Goal: Task Accomplishment & Management: Complete application form

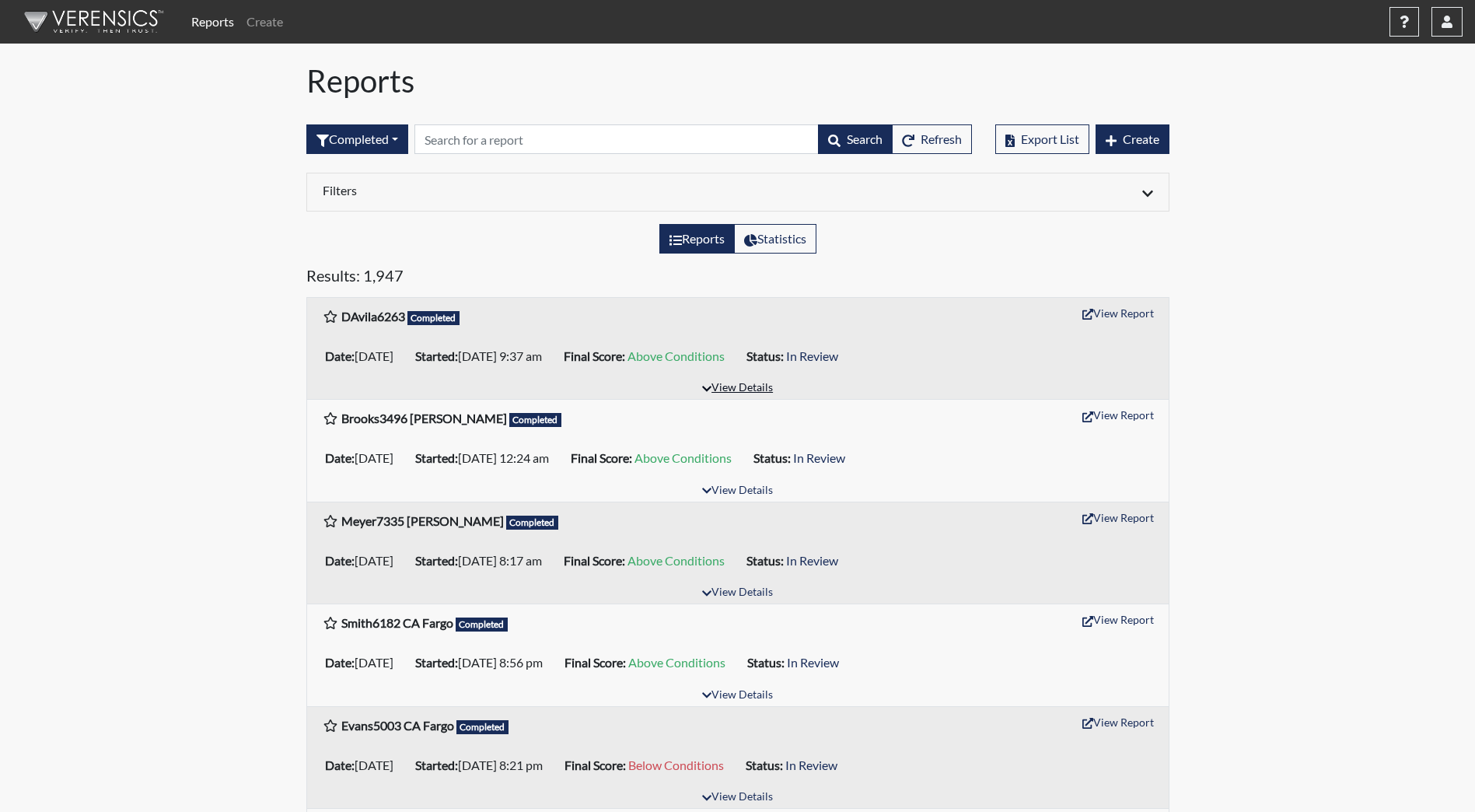
click at [730, 382] on button "View Details" at bounding box center [738, 388] width 85 height 21
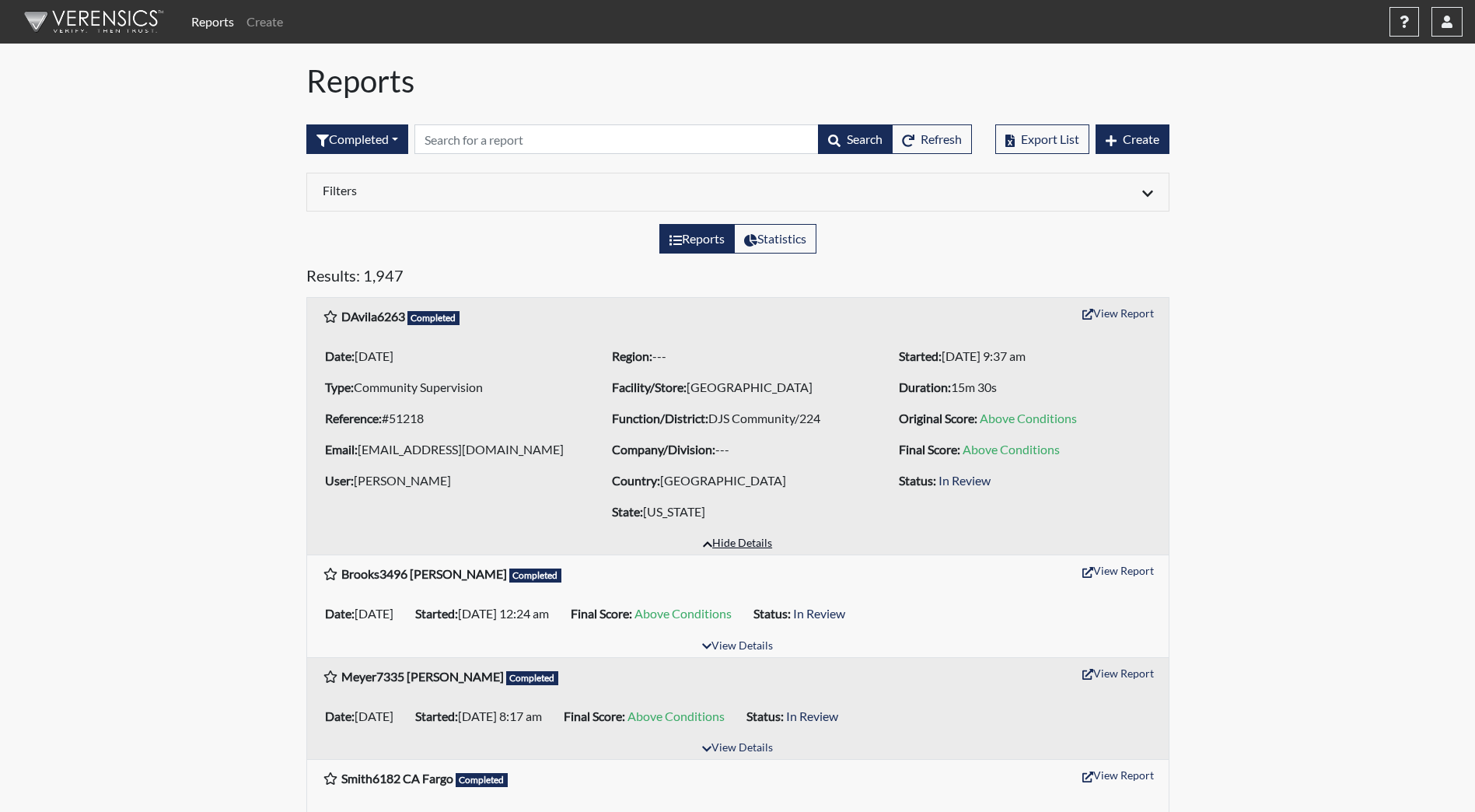
click at [713, 547] on button "Hide Details" at bounding box center [738, 544] width 83 height 21
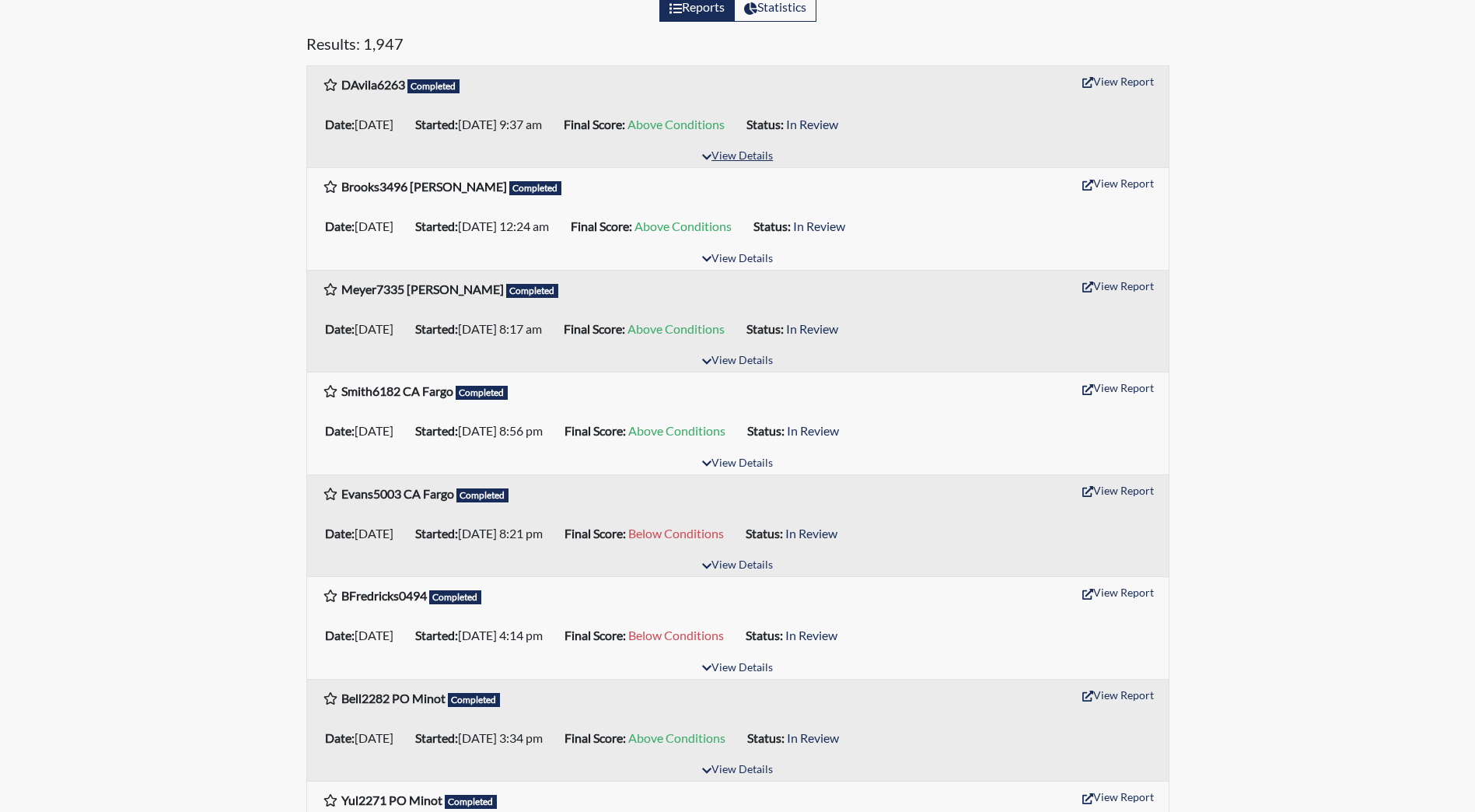
scroll to position [233, 0]
click at [732, 666] on button "View Details" at bounding box center [738, 666] width 85 height 21
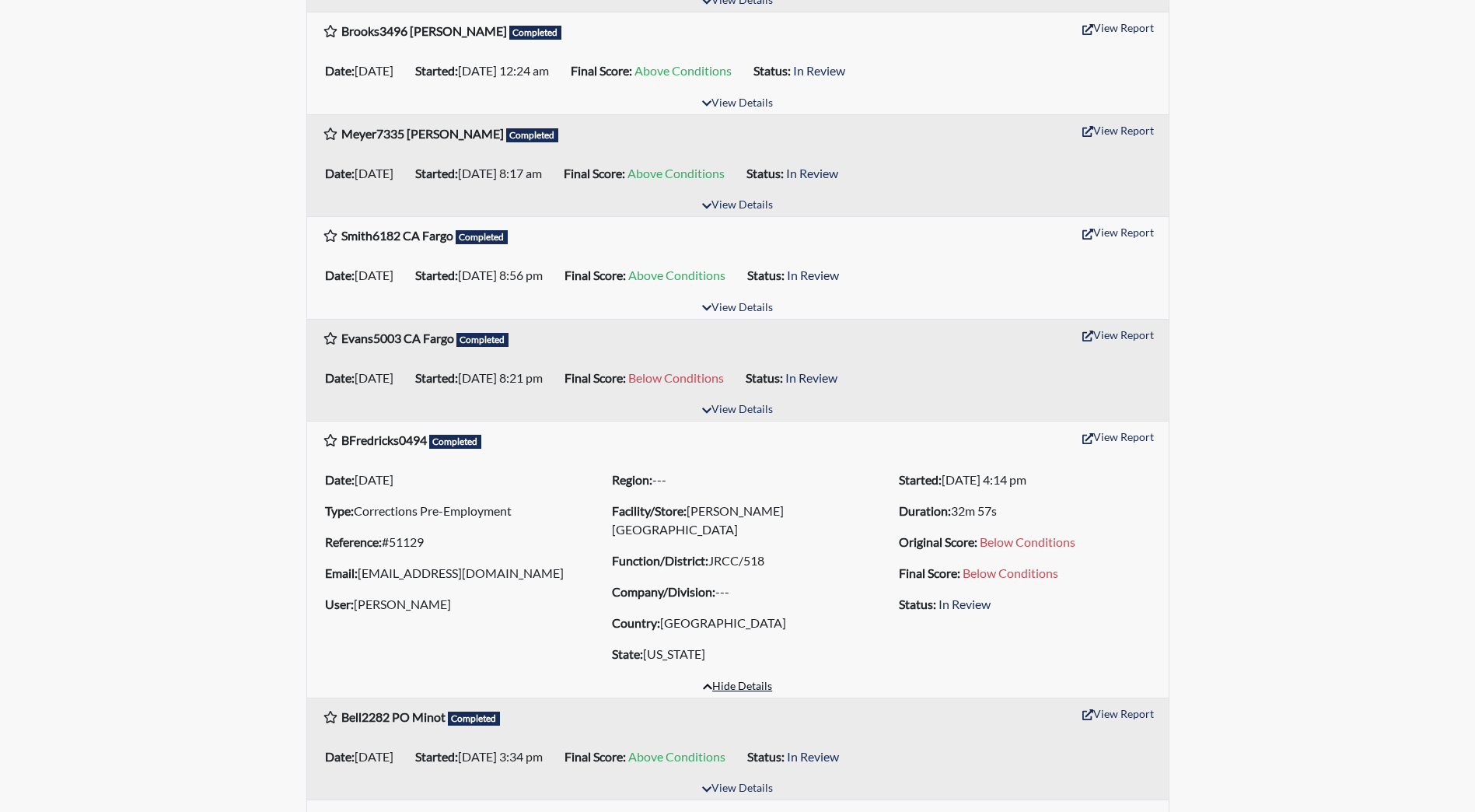
scroll to position [389, 0]
click at [741, 682] on button "Hide Details" at bounding box center [738, 685] width 83 height 21
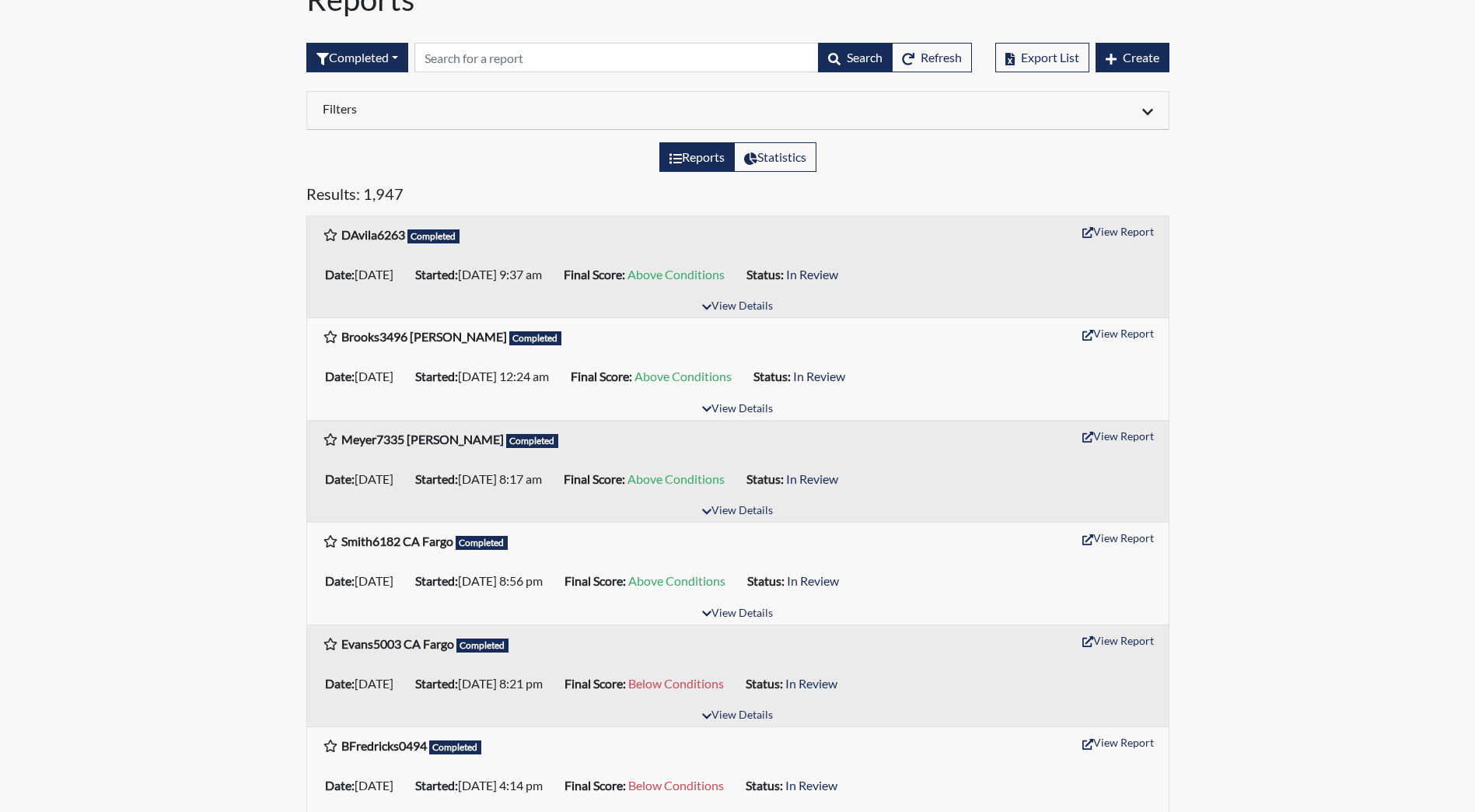
scroll to position [0, 0]
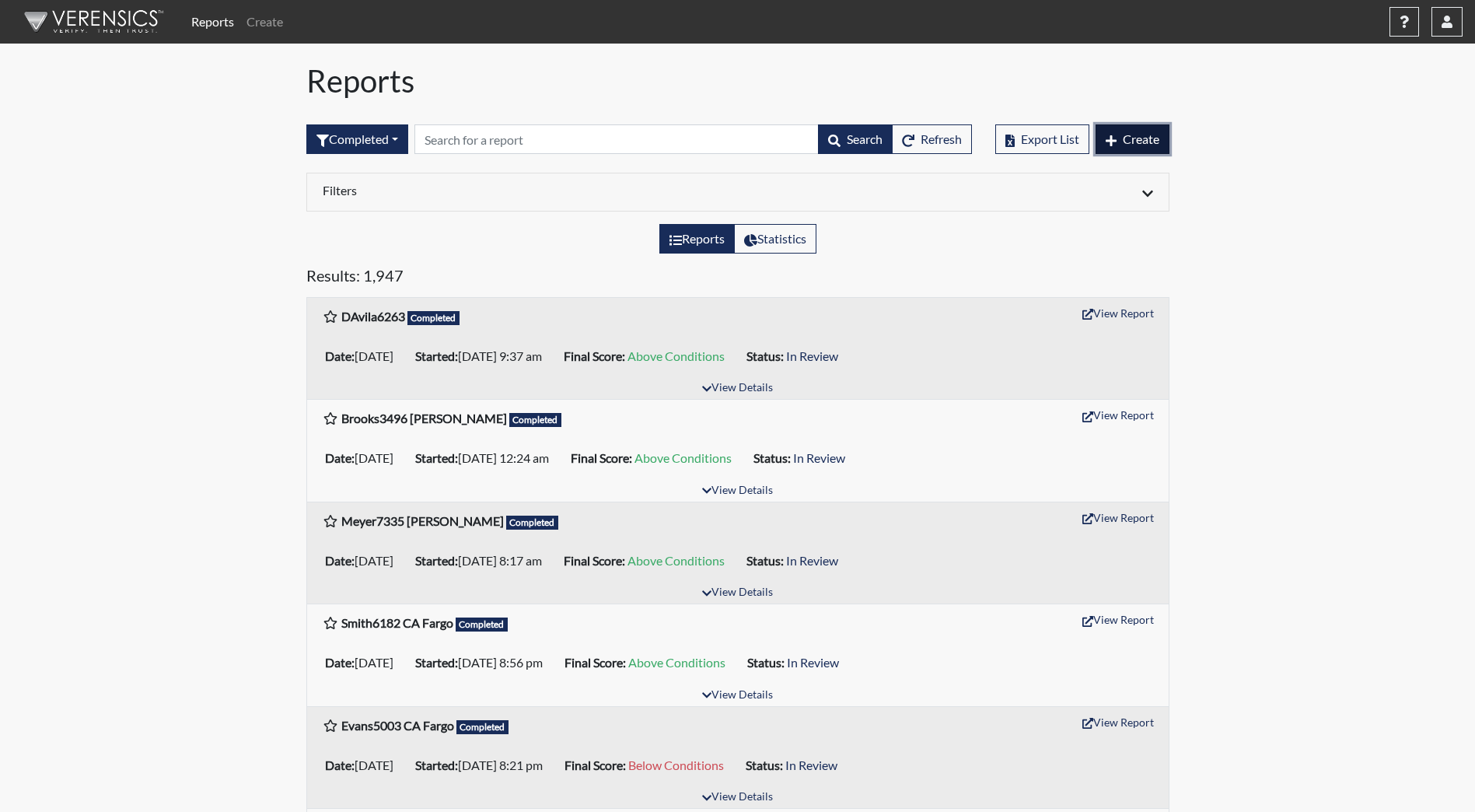
click at [1120, 138] on button "Create" at bounding box center [1132, 139] width 74 height 30
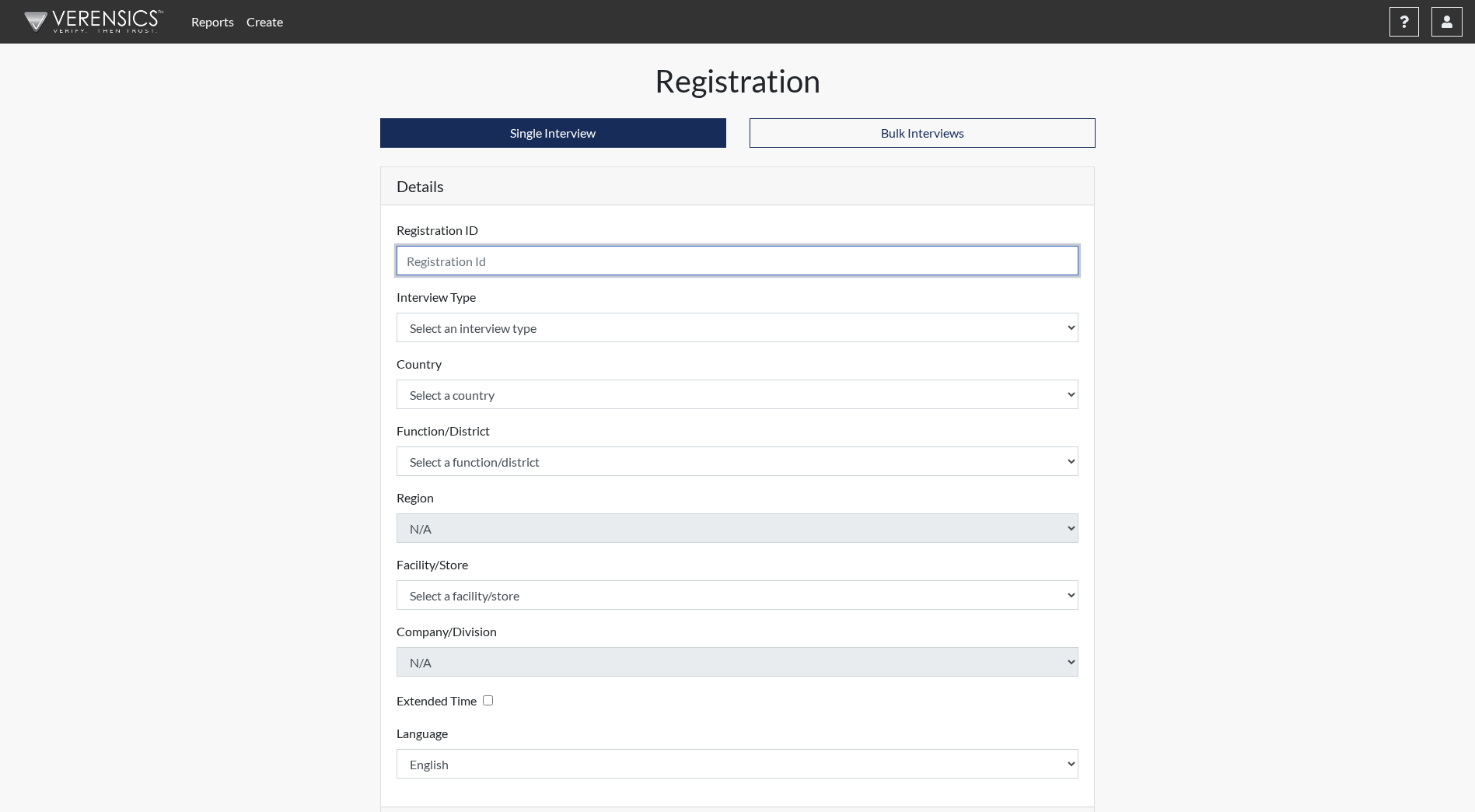
drag, startPoint x: 564, startPoint y: 248, endPoint x: 564, endPoint y: 258, distance: 10.0
click at [564, 258] on input "text" at bounding box center [738, 260] width 683 height 30
type input "JGeiszler2337"
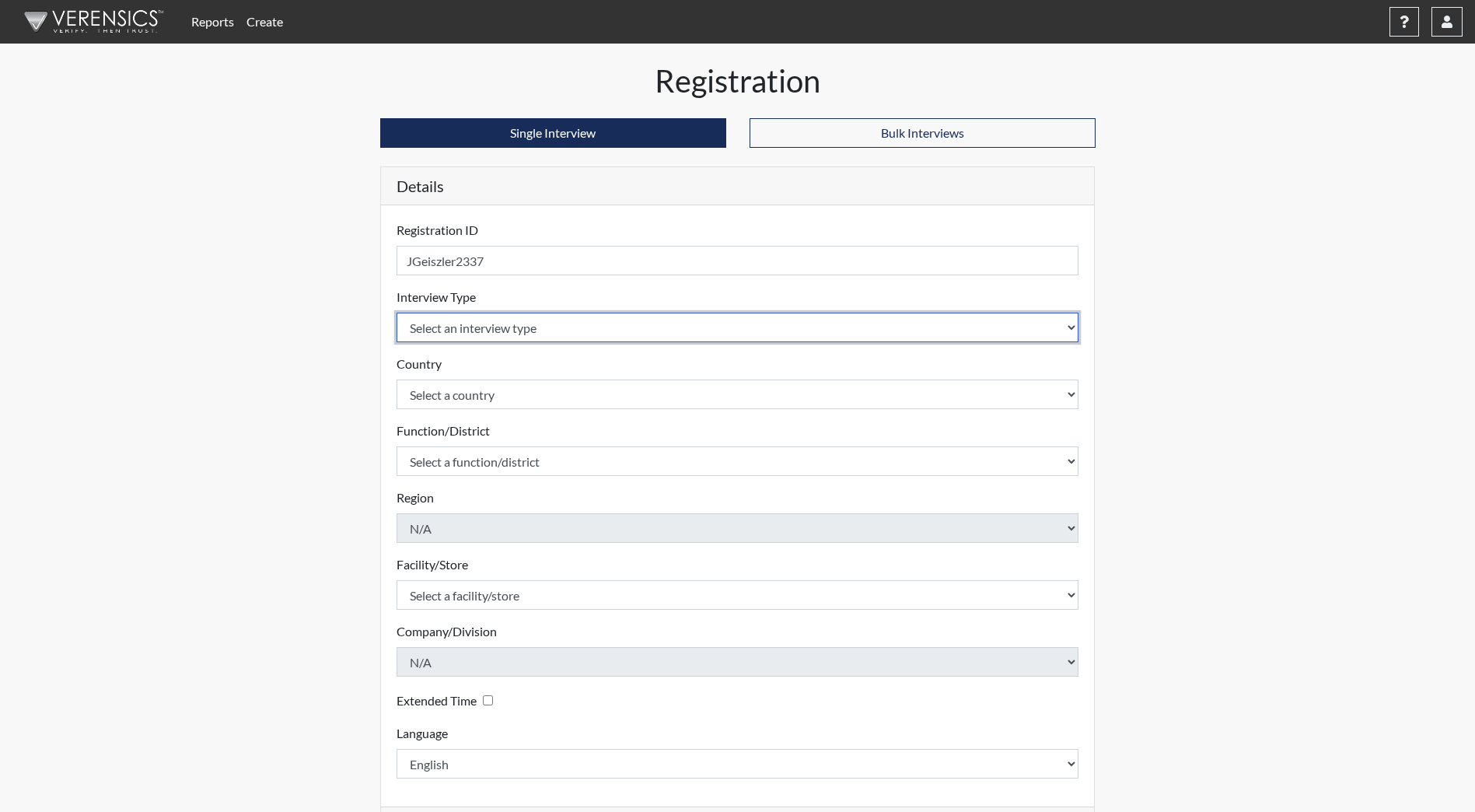
click at [502, 331] on select "Select an interview type Community Supervision Corrections Pre-Employment Pre-E…" at bounding box center [738, 327] width 683 height 30
select select "ff733e93-e1bf-11ea-9c9f-0eff0cf7eb8f"
click at [397, 313] on select "Select an interview type Community Supervision Corrections Pre-Employment Pre-E…" at bounding box center [738, 327] width 683 height 30
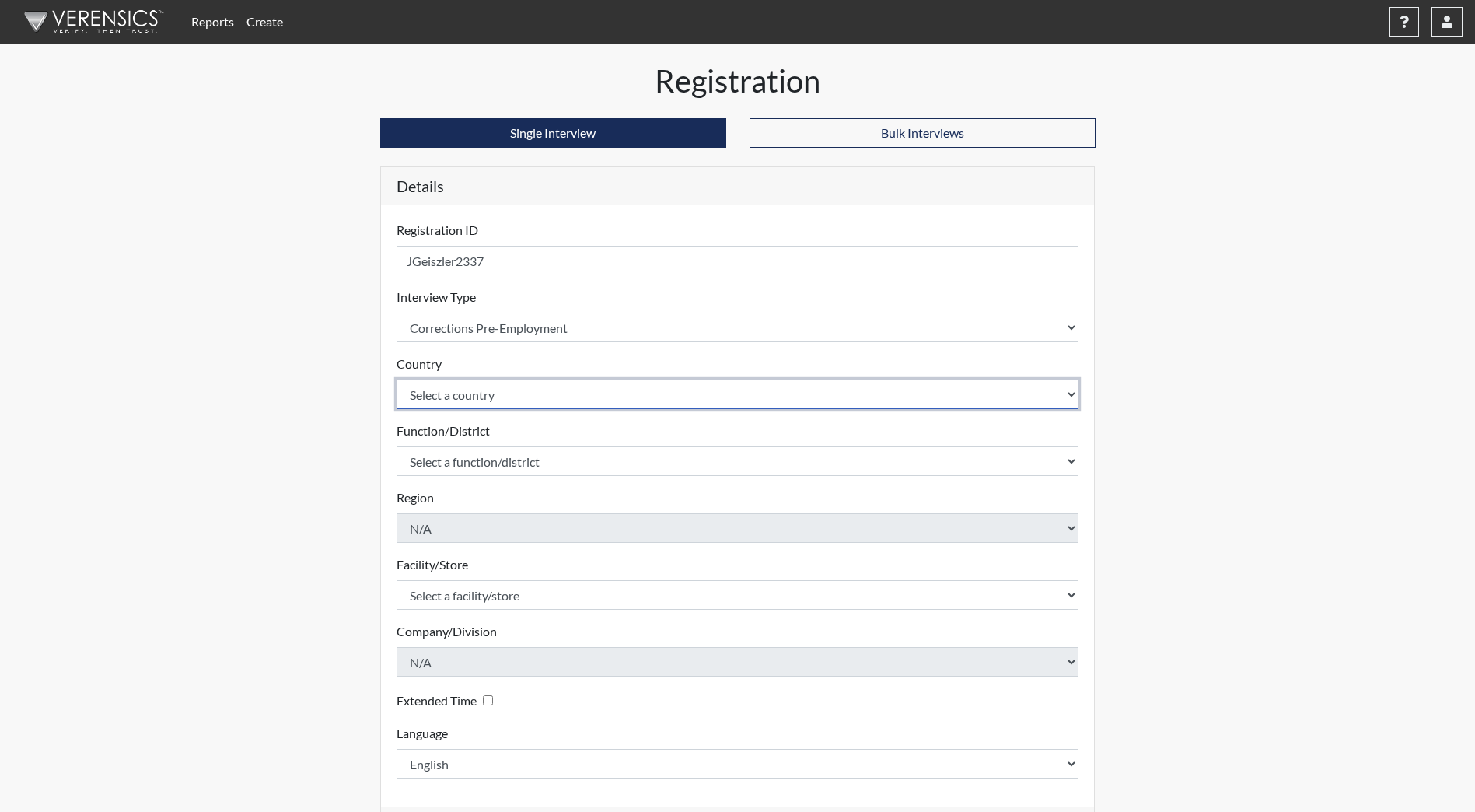
click at [523, 391] on select "Select a country [GEOGRAPHIC_DATA] [GEOGRAPHIC_DATA]" at bounding box center [738, 394] width 683 height 30
select select "united-states-of-[GEOGRAPHIC_DATA]"
click at [397, 379] on select "Select a country [GEOGRAPHIC_DATA] [GEOGRAPHIC_DATA]" at bounding box center [738, 394] width 683 height 30
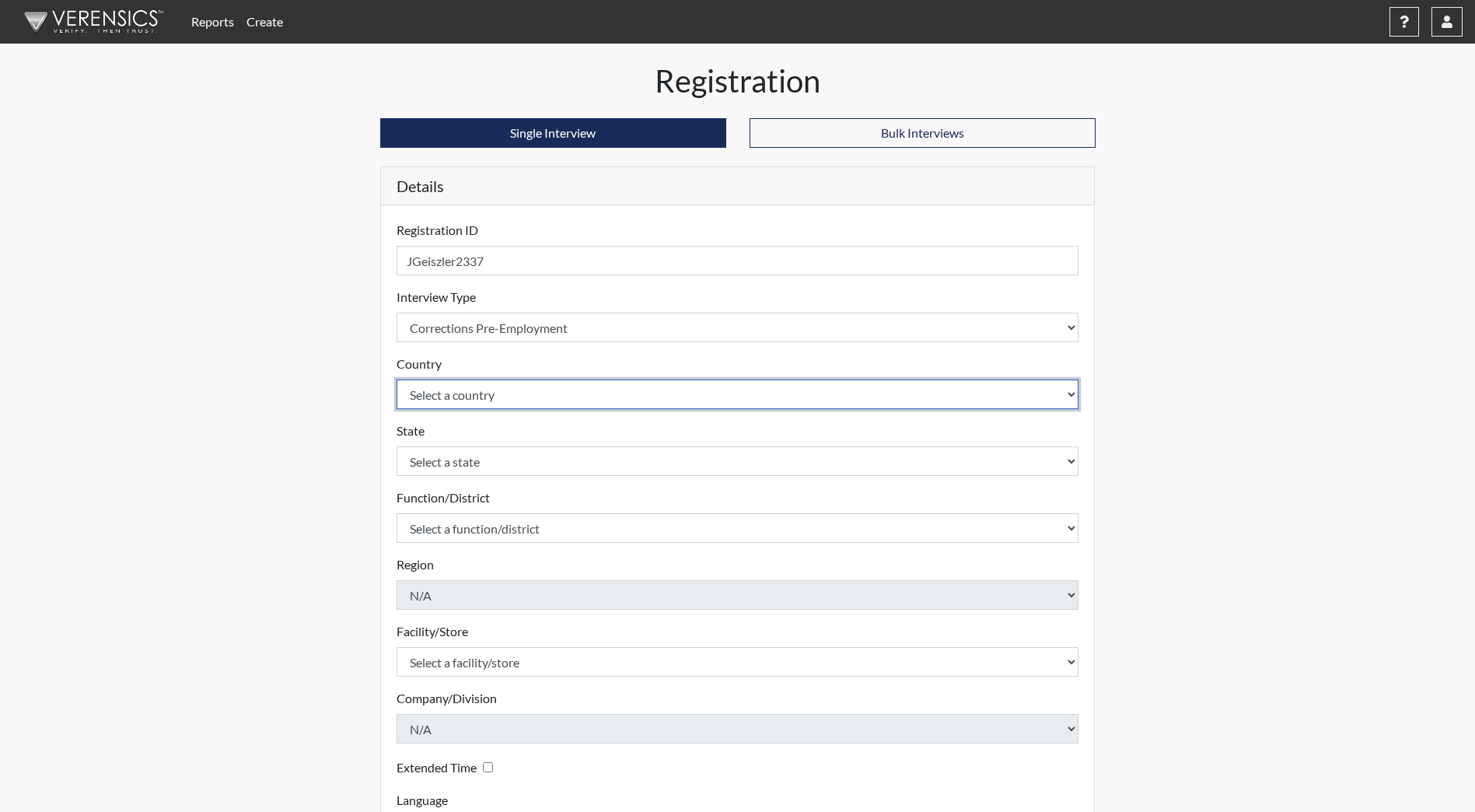
scroll to position [130, 0]
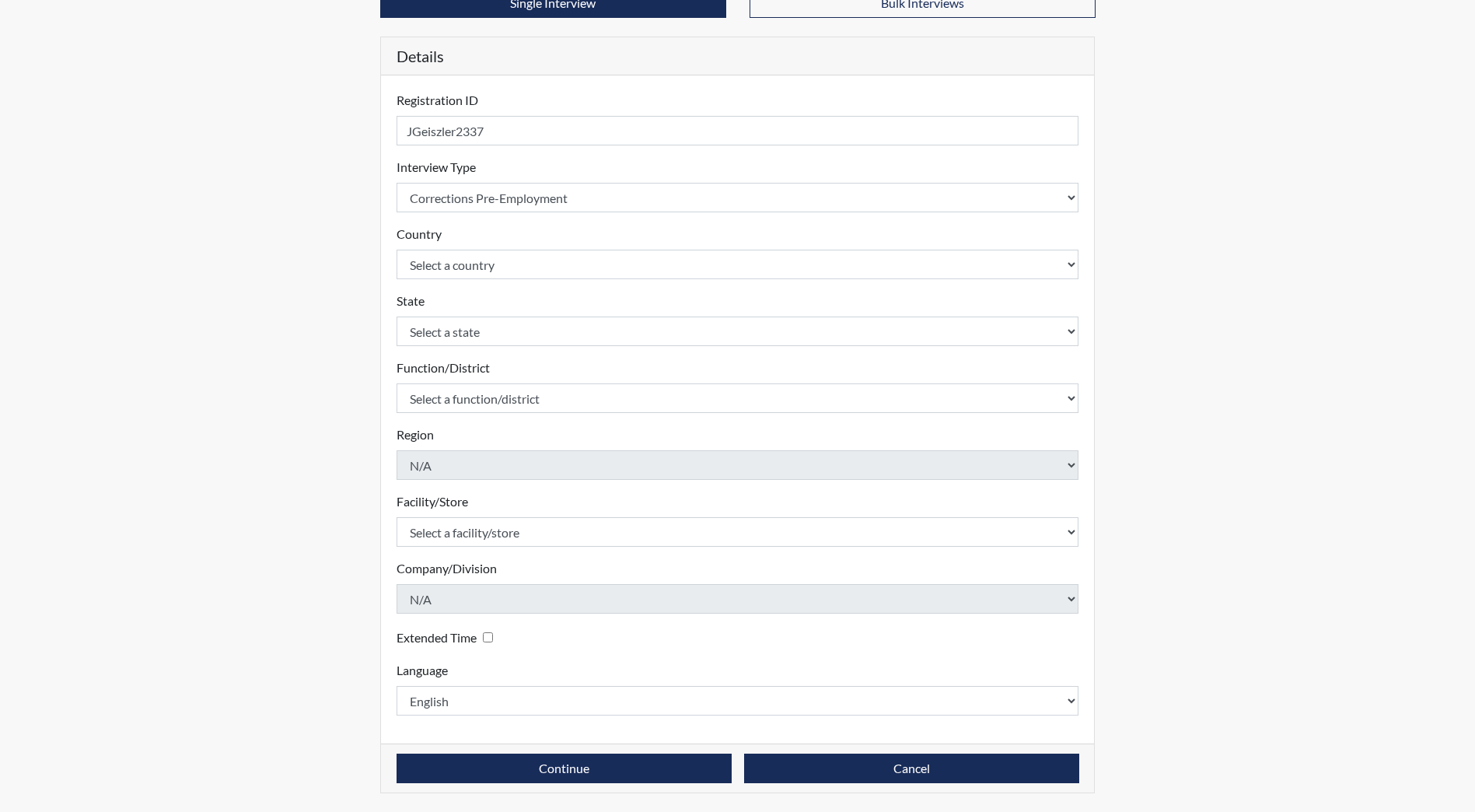
drag, startPoint x: 476, startPoint y: 356, endPoint x: 475, endPoint y: 332, distance: 24.0
click at [476, 342] on form "Registration ID JGeiszler2337 Please provide a registration ID. Interview Type …" at bounding box center [738, 403] width 683 height 624
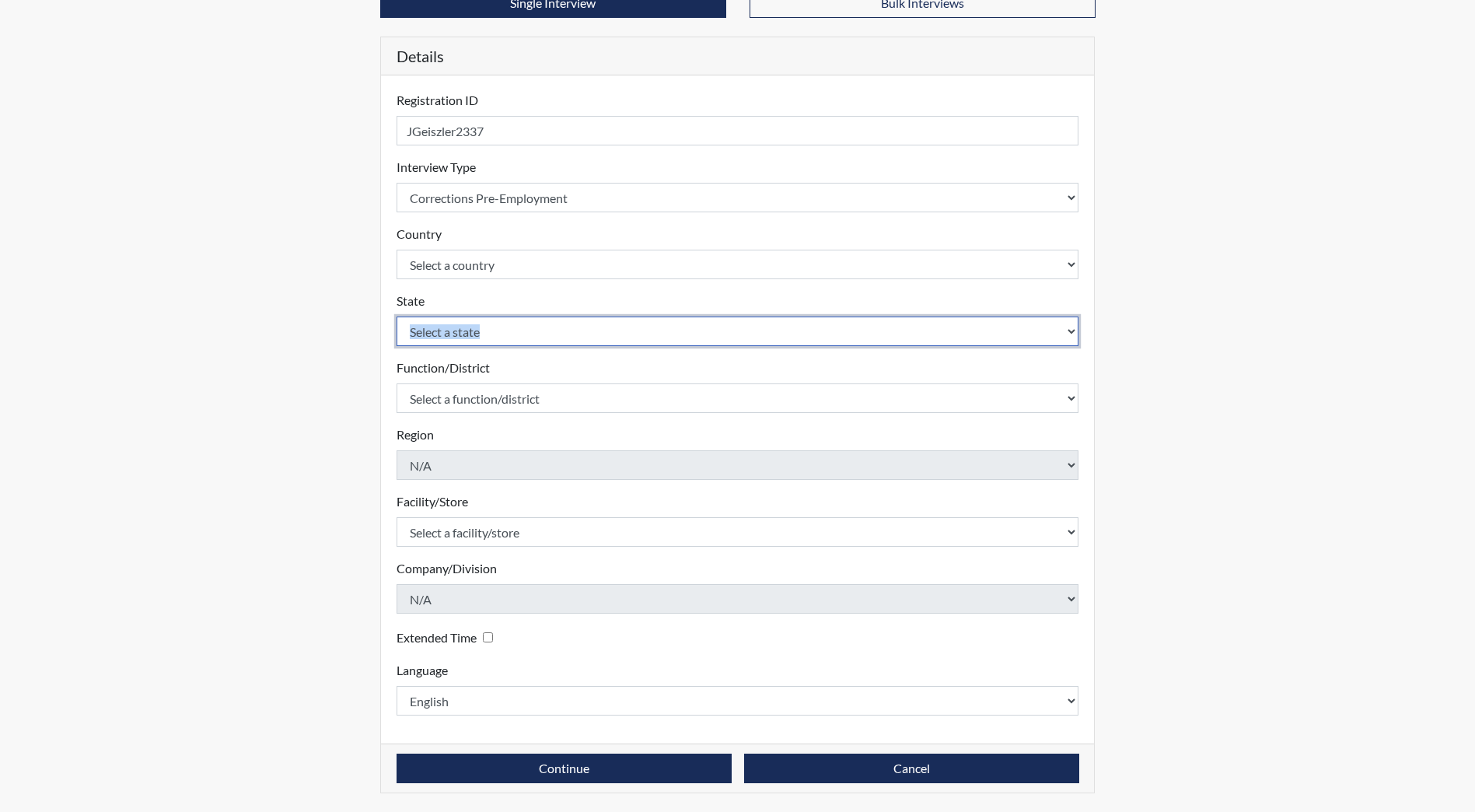
click at [475, 331] on select "Select a state [US_STATE] [US_STATE] [US_STATE] [US_STATE] [US_STATE] [US_STATE…" at bounding box center [738, 331] width 683 height 30
select select "ND"
click at [397, 317] on select "Select a state [US_STATE] [US_STATE] [US_STATE] [US_STATE] [US_STATE] [US_STATE…" at bounding box center [738, 331] width 683 height 30
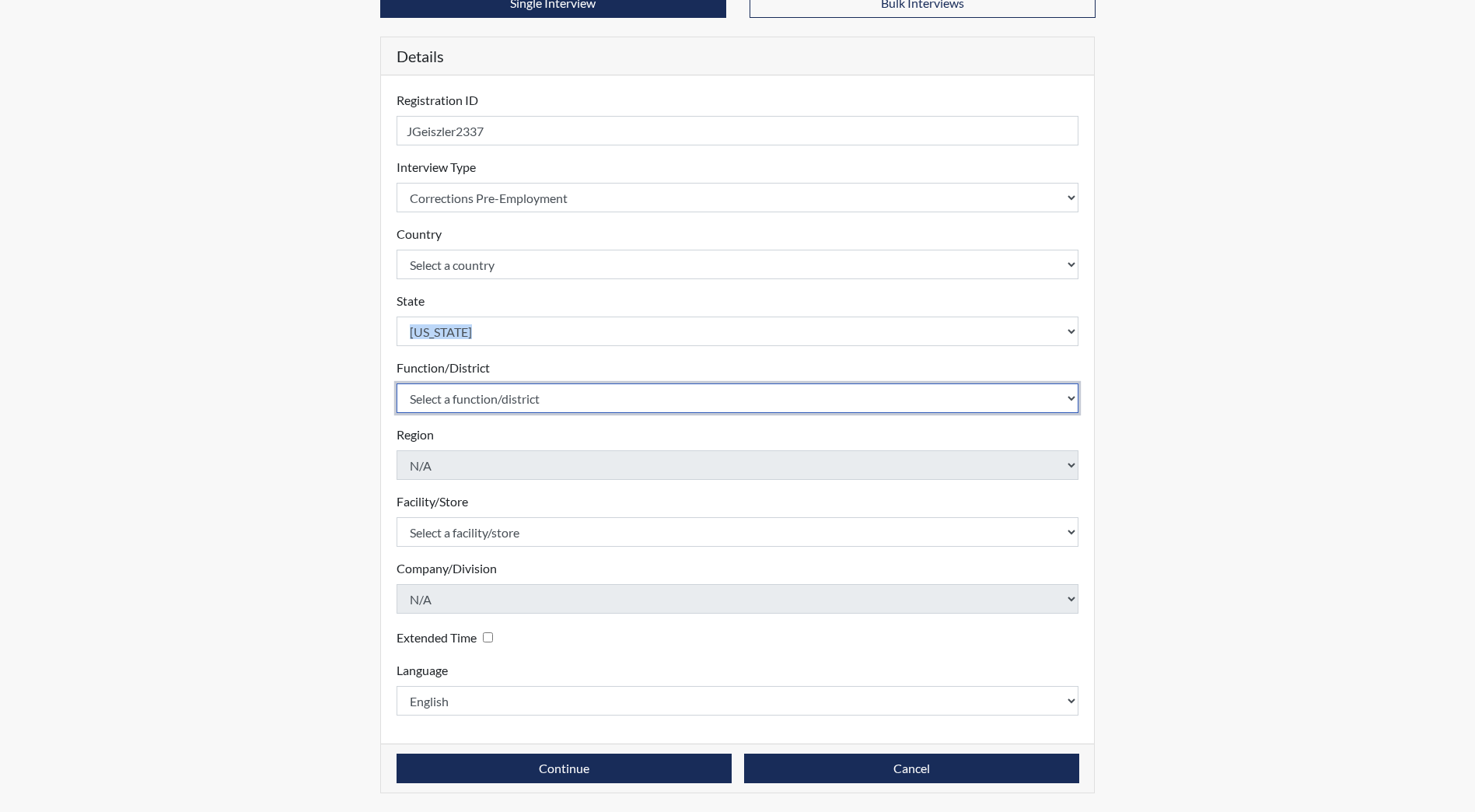
drag, startPoint x: 494, startPoint y: 400, endPoint x: 499, endPoint y: 410, distance: 11.2
click at [496, 400] on select "Select a function/district Central Office/530 DJS Community/224 HRCC/516 JRCC/5…" at bounding box center [738, 398] width 683 height 30
select select "e2afb5f8-f4eb-4dcf-80a4-ccc1b0dc4df0"
click at [397, 384] on select "Select a function/district Central Office/530 DJS Community/224 HRCC/516 JRCC/5…" at bounding box center [738, 398] width 683 height 30
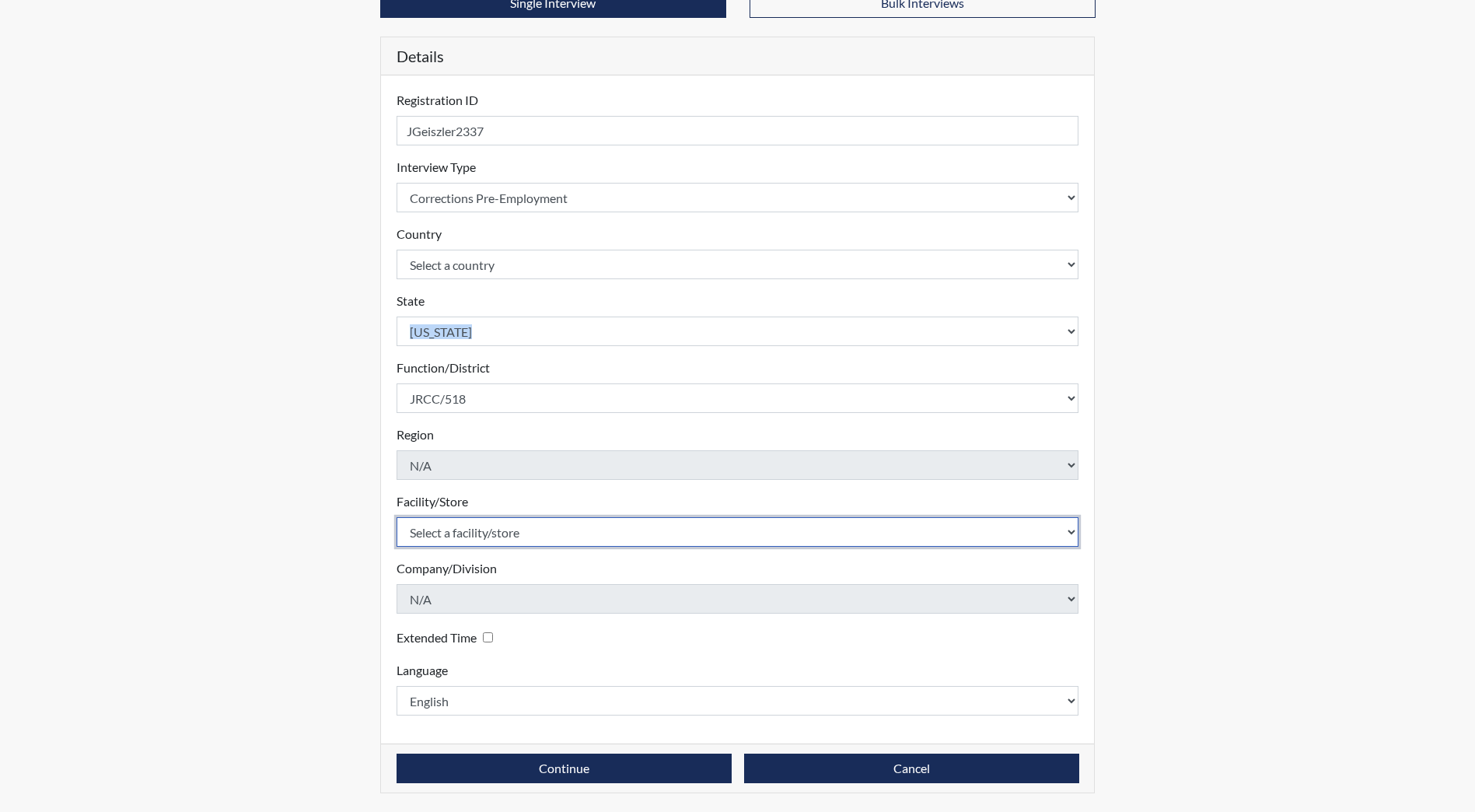
click at [487, 536] on select "Select a facility/store [GEOGRAPHIC_DATA] [PERSON_NAME][GEOGRAPHIC_DATA] [US_ST…" at bounding box center [738, 532] width 683 height 30
select select "98df86d5-ace5-42b8-a35c-ae8b77e46ca8"
click at [397, 517] on select "Select a facility/store [GEOGRAPHIC_DATA] [PERSON_NAME][GEOGRAPHIC_DATA] [US_ST…" at bounding box center [738, 532] width 683 height 30
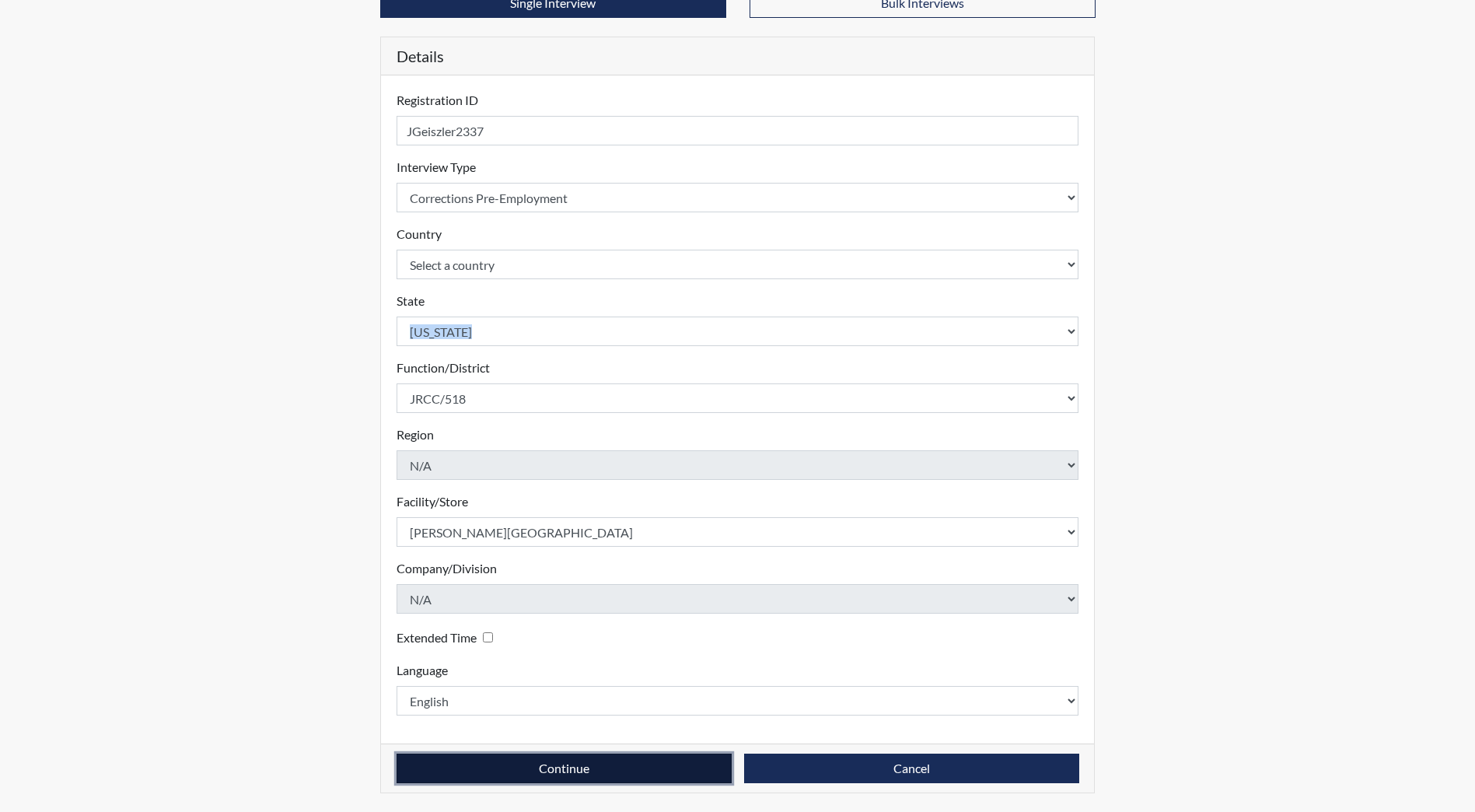
click at [526, 776] on button "Continue" at bounding box center [564, 768] width 335 height 30
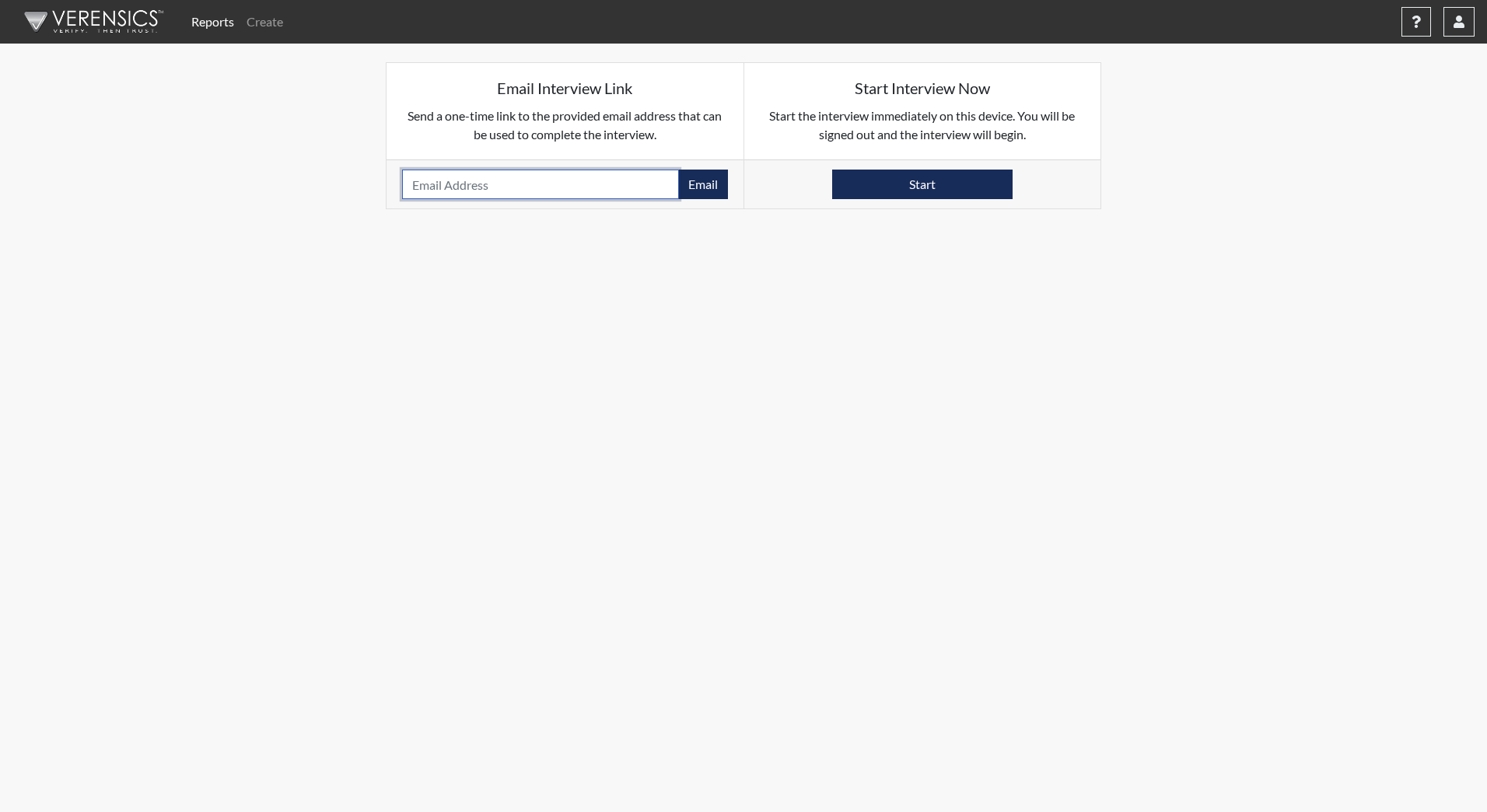
click at [460, 182] on input "email" at bounding box center [540, 184] width 277 height 30
type input "[EMAIL_ADDRESS][DOMAIN_NAME]"
click at [696, 185] on button "Email" at bounding box center [703, 184] width 50 height 30
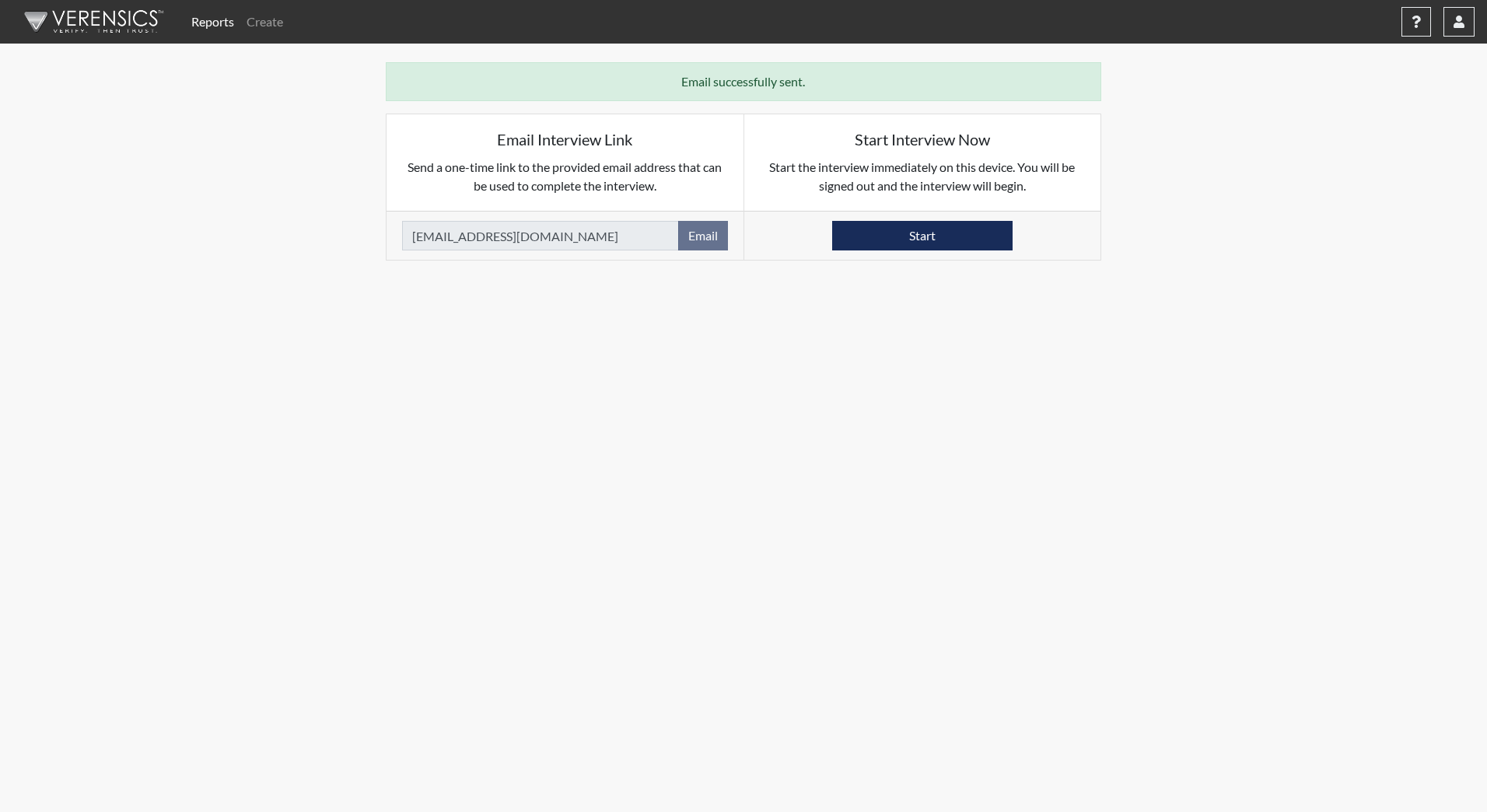
click at [123, 25] on img at bounding box center [91, 21] width 179 height 46
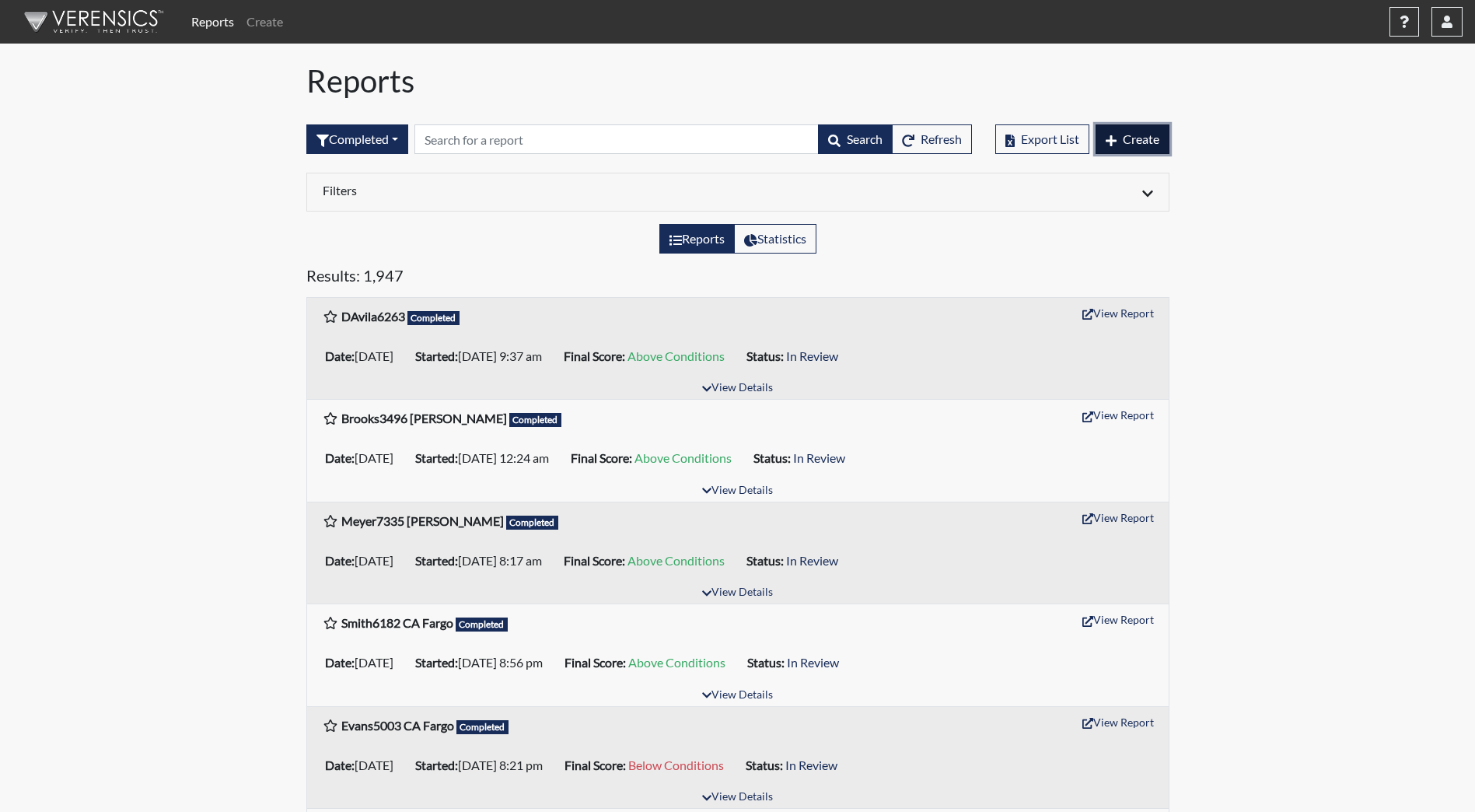
drag, startPoint x: 1132, startPoint y: 140, endPoint x: 837, endPoint y: 4, distance: 324.8
click at [1132, 140] on span "Create" at bounding box center [1141, 138] width 37 height 15
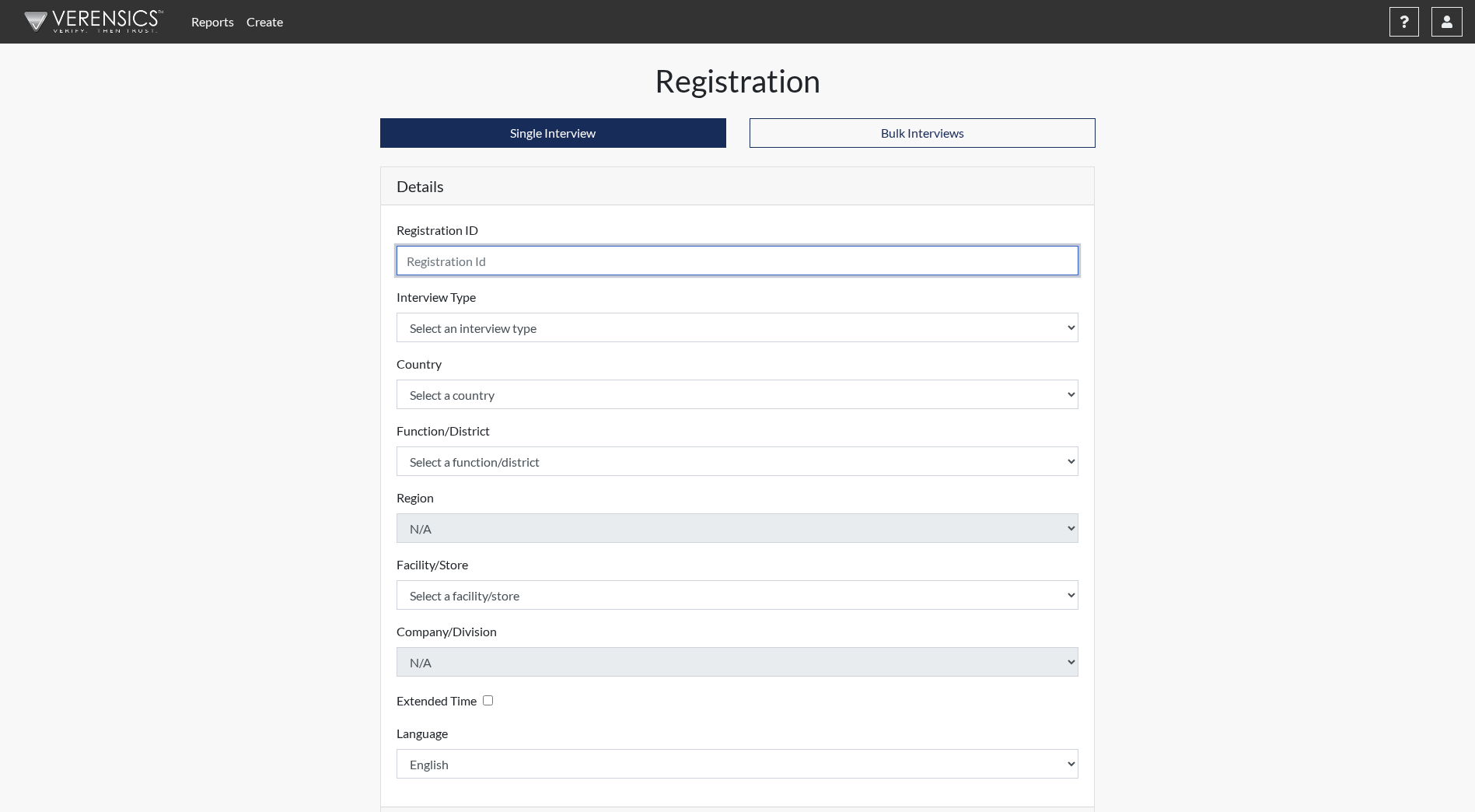
click at [556, 249] on input "text" at bounding box center [738, 260] width 683 height 30
type input "AMclain"
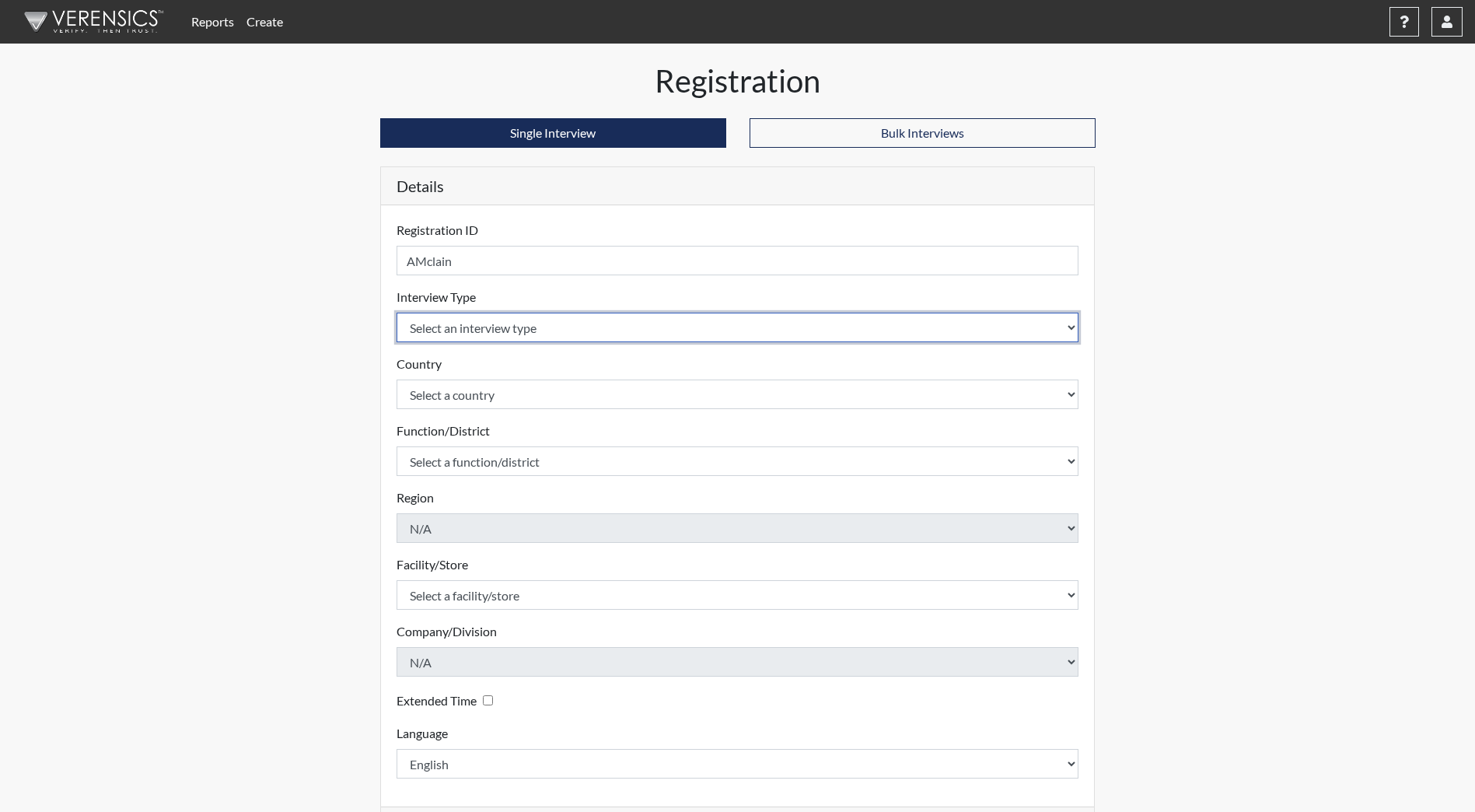
click at [521, 329] on select "Select an interview type Community Supervision Corrections Pre-Employment Pre-E…" at bounding box center [738, 327] width 683 height 30
select select "ff733e93-e1bf-11ea-9c9f-0eff0cf7eb8f"
click at [397, 313] on select "Select an interview type Community Supervision Corrections Pre-Employment Pre-E…" at bounding box center [738, 327] width 683 height 30
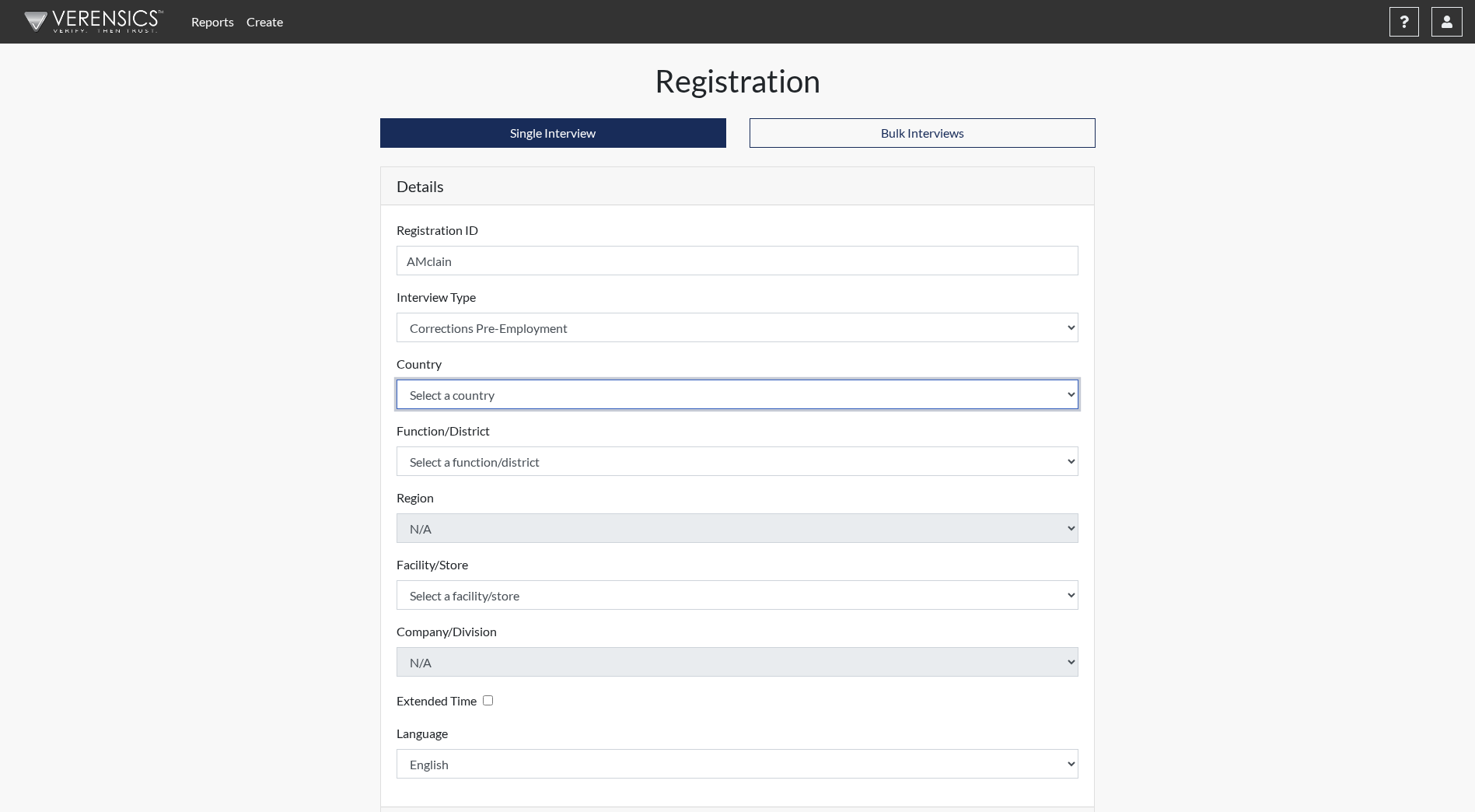
click at [515, 384] on select "Select a country [GEOGRAPHIC_DATA] [GEOGRAPHIC_DATA]" at bounding box center [738, 394] width 683 height 30
select select "united-states-of-[GEOGRAPHIC_DATA]"
click at [397, 379] on select "Select a country [GEOGRAPHIC_DATA] [GEOGRAPHIC_DATA]" at bounding box center [738, 394] width 683 height 30
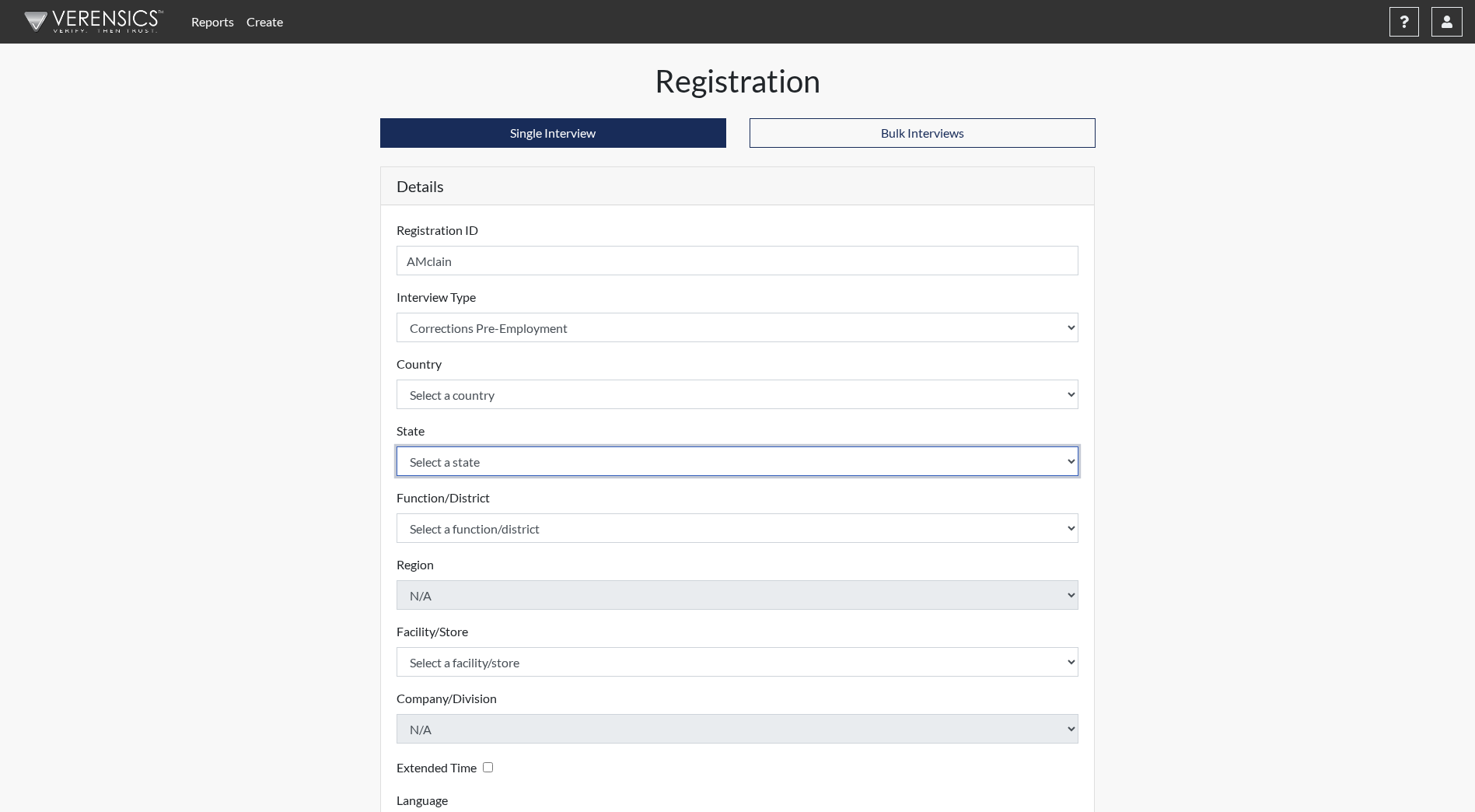
click at [512, 461] on select "Select a state [US_STATE] [US_STATE] [US_STATE] [US_STATE] [US_STATE] [US_STATE…" at bounding box center [738, 461] width 683 height 30
select select "ND"
click at [397, 446] on select "Select a state [US_STATE] [US_STATE] [US_STATE] [US_STATE] [US_STATE] [US_STATE…" at bounding box center [738, 461] width 683 height 30
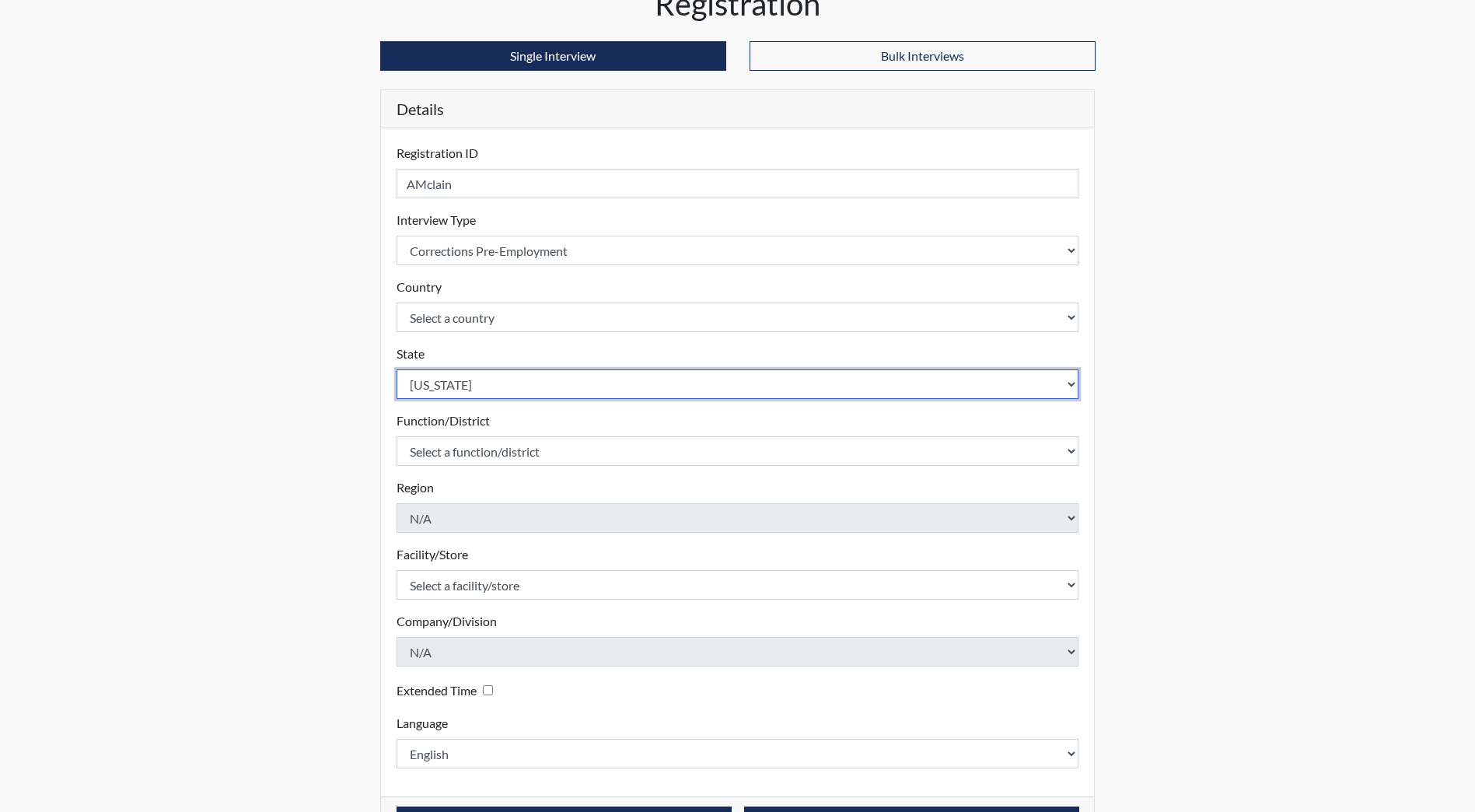
scroll to position [130, 0]
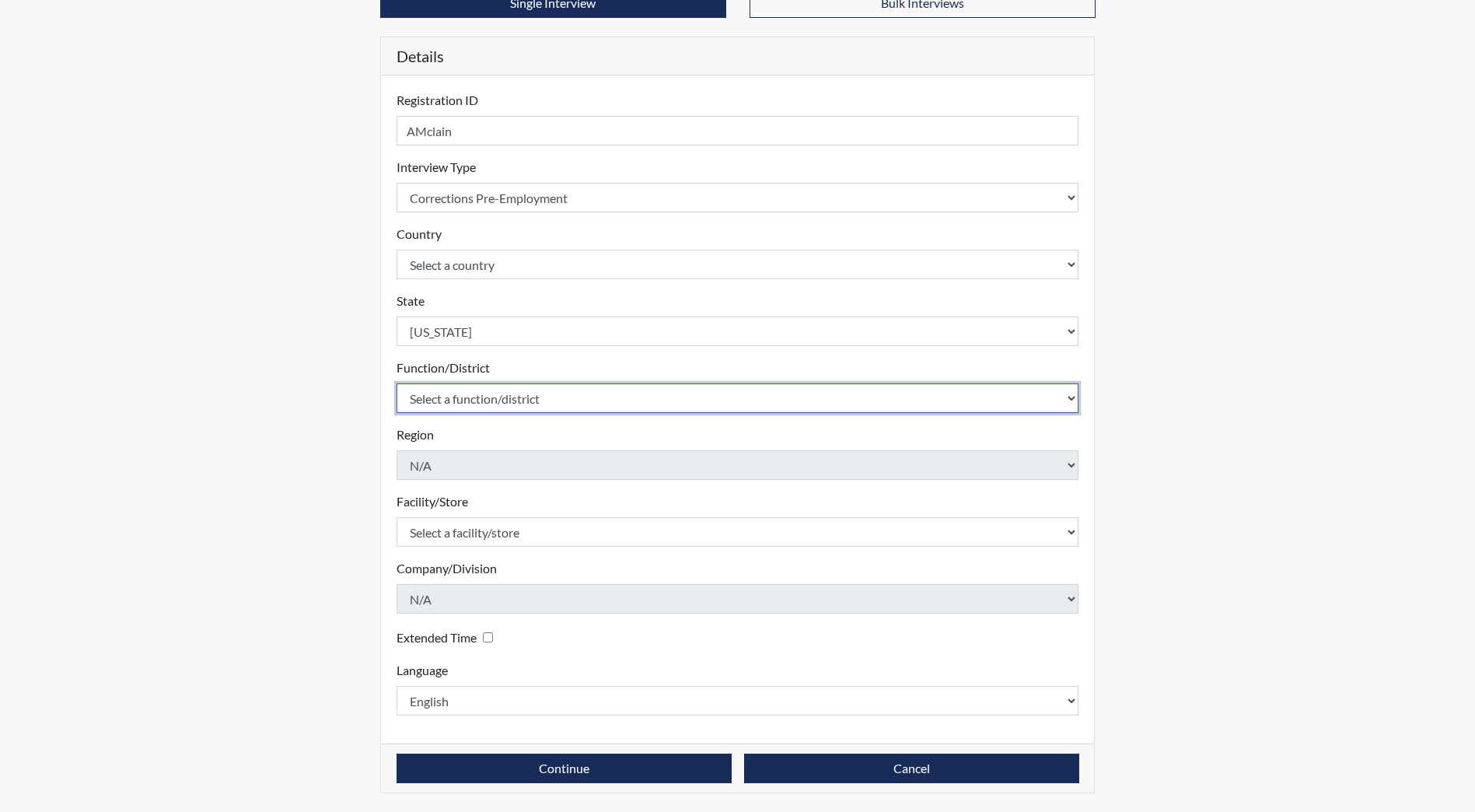
click at [490, 397] on select "Select a function/district Central Office/530 DJS Community/224 HRCC/516 JRCC/5…" at bounding box center [738, 398] width 683 height 30
click at [472, 398] on select "Select a function/district Central Office/530 DJS Community/224 HRCC/516 JRCC/5…" at bounding box center [738, 398] width 683 height 30
select select "e2afb5f8-f4eb-4dcf-80a4-ccc1b0dc4df0"
click at [397, 384] on select "Select a function/district Central Office/530 DJS Community/224 HRCC/516 JRCC/5…" at bounding box center [738, 398] width 683 height 30
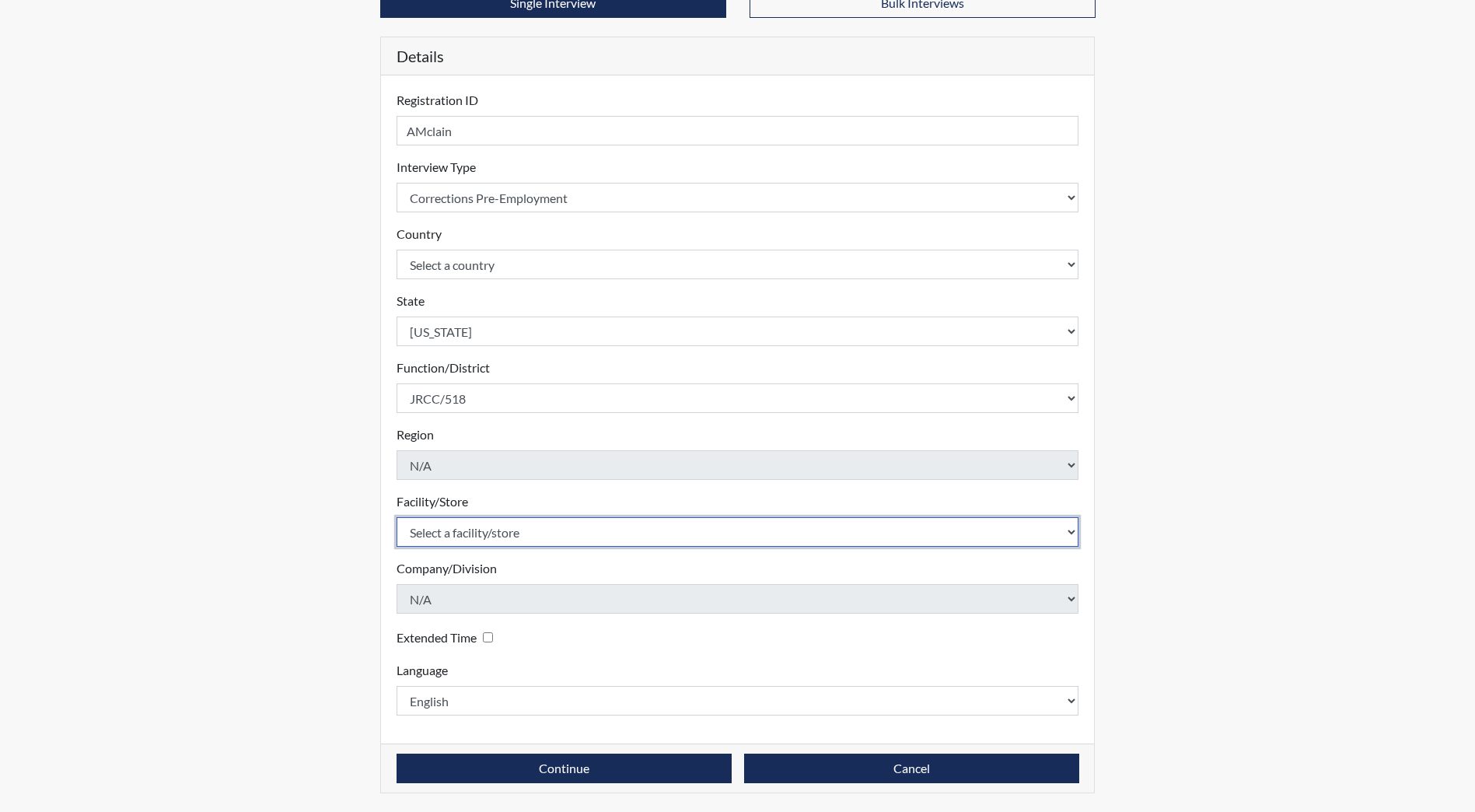
click at [464, 534] on select "Select a facility/store [GEOGRAPHIC_DATA] [PERSON_NAME][GEOGRAPHIC_DATA] [US_ST…" at bounding box center [738, 532] width 683 height 30
select select "98df86d5-ace5-42b8-a35c-ae8b77e46ca8"
click at [397, 517] on select "Select a facility/store [GEOGRAPHIC_DATA] [PERSON_NAME][GEOGRAPHIC_DATA] [US_ST…" at bounding box center [738, 532] width 683 height 30
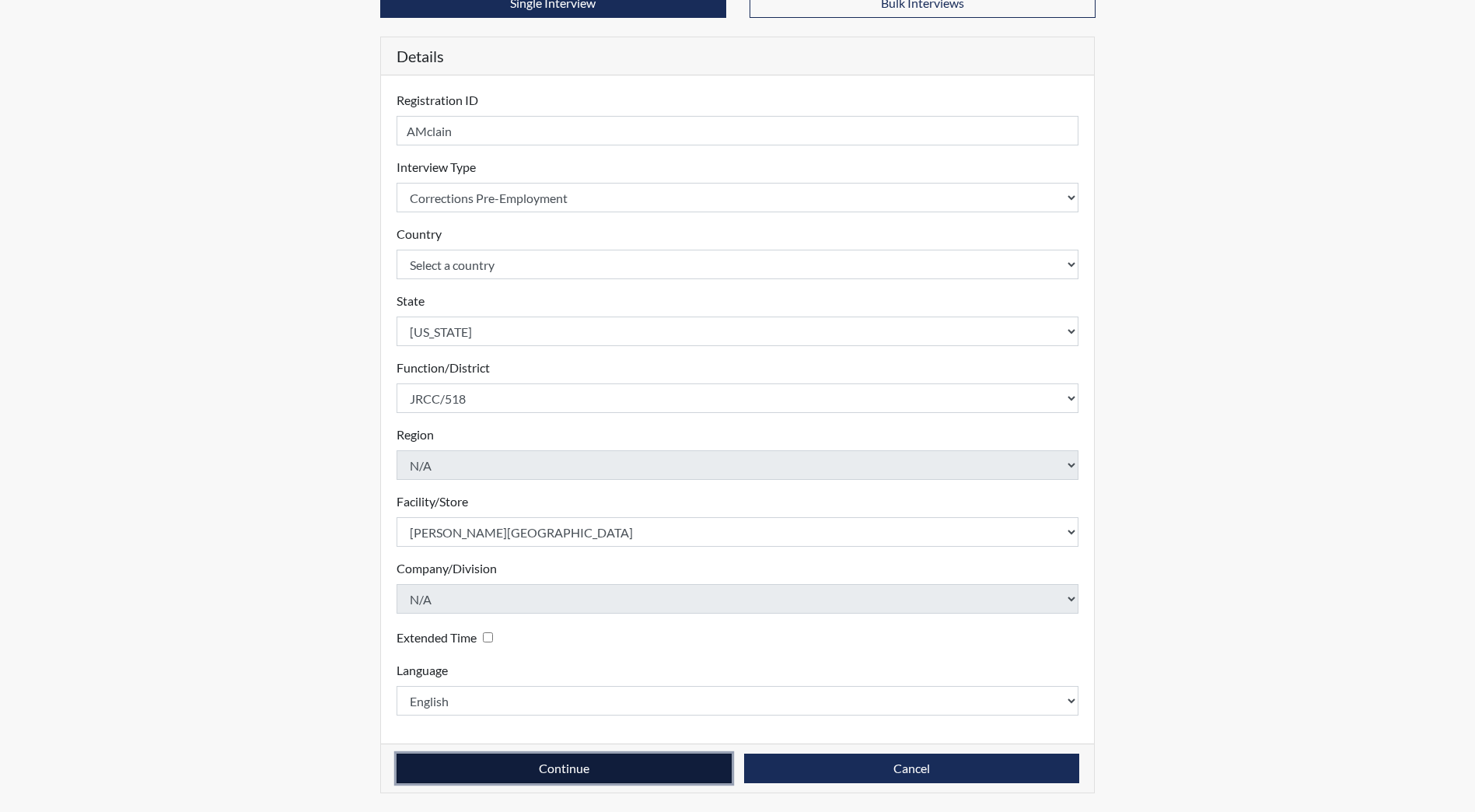
click at [549, 756] on button "Continue" at bounding box center [564, 768] width 335 height 30
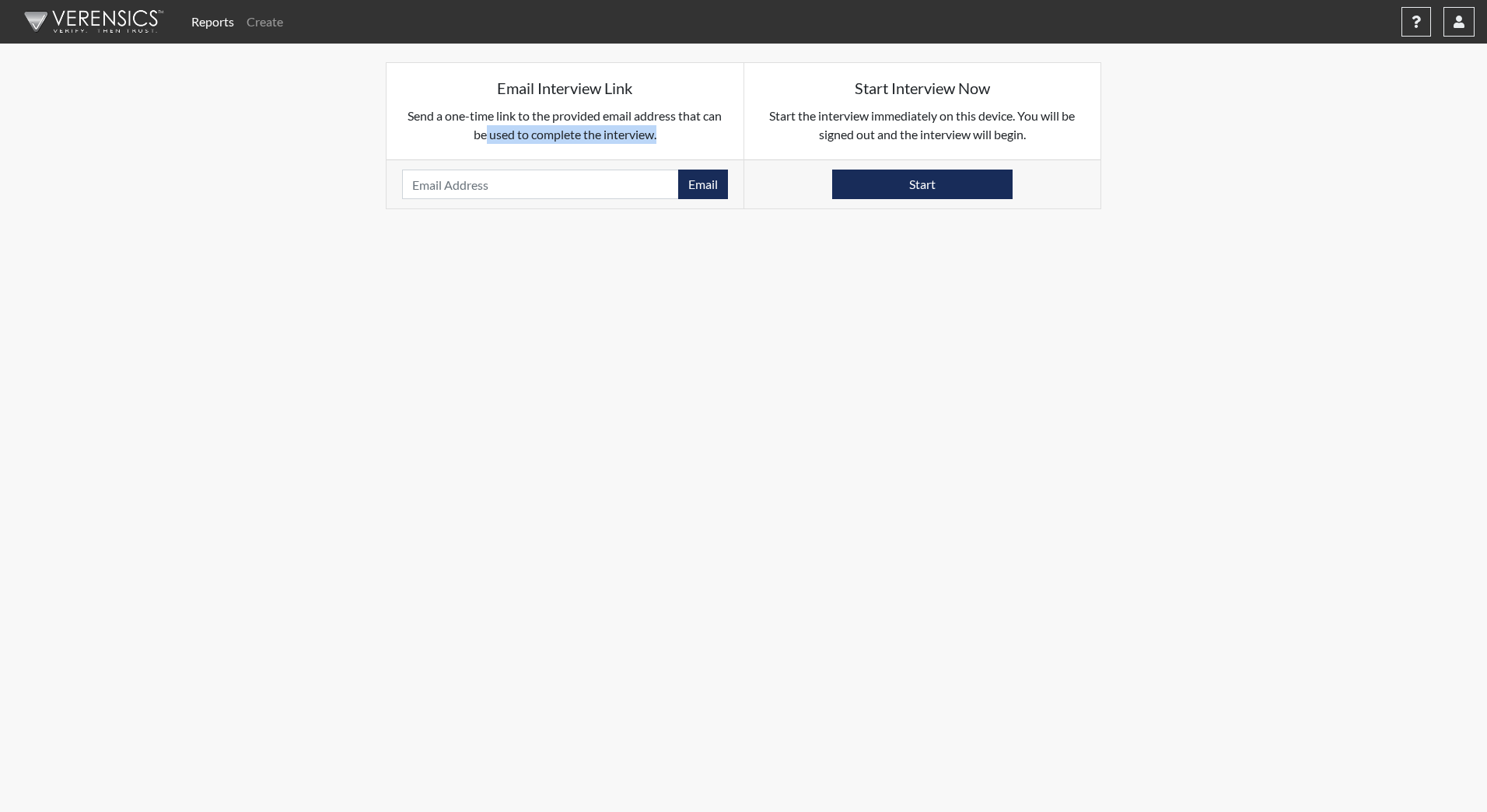
click at [476, 161] on div "Email Interview Link Send a one-time link to the provided email address that ca…" at bounding box center [564, 136] width 359 height 147
drag, startPoint x: 476, startPoint y: 161, endPoint x: 476, endPoint y: 176, distance: 15.0
click at [476, 176] on input "email" at bounding box center [540, 184] width 277 height 30
paste input "[PERSON_NAME][EMAIL_ADDRESS][DOMAIN_NAME]"
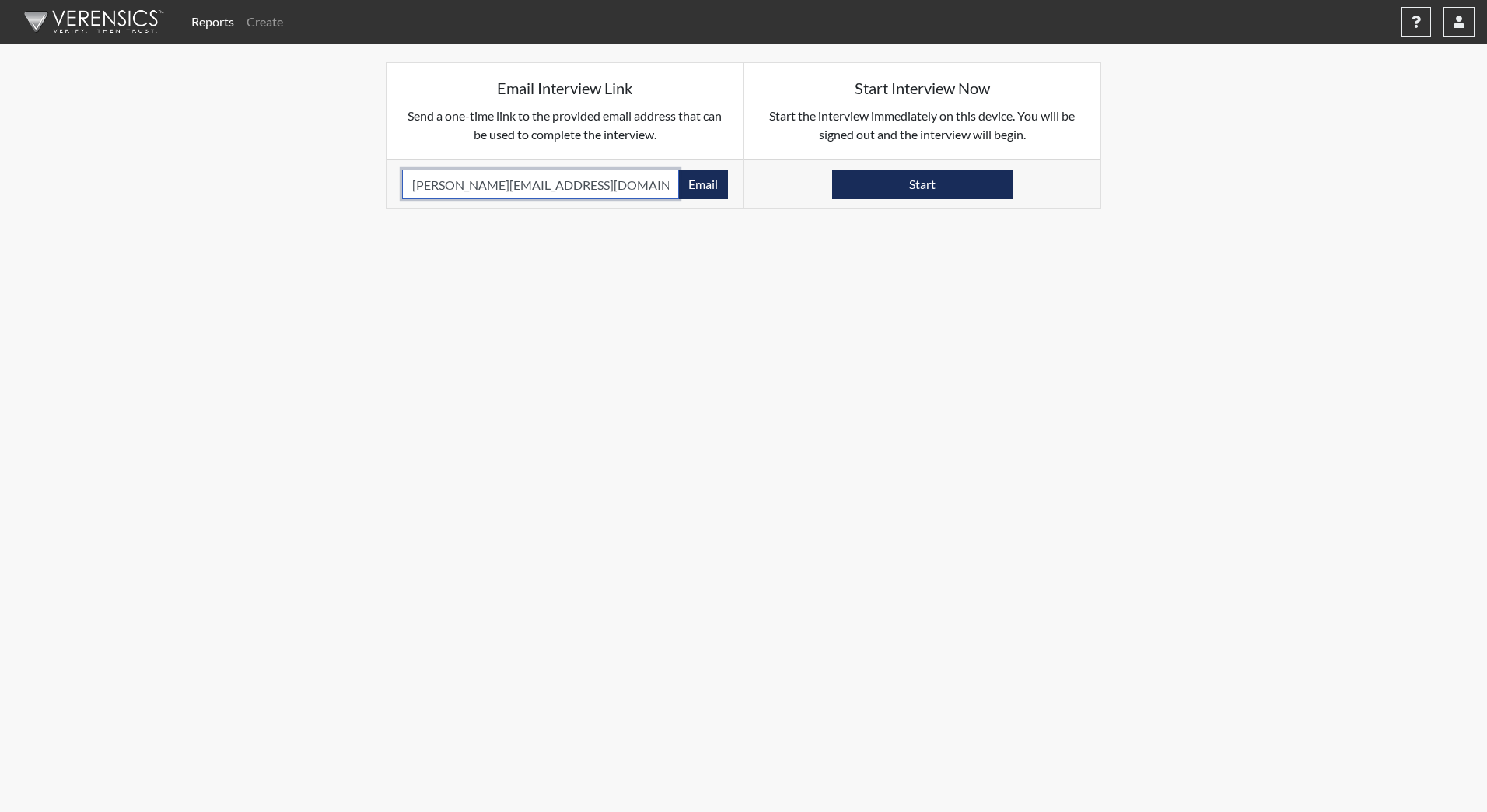
type input "[PERSON_NAME][EMAIL_ADDRESS][DOMAIN_NAME]"
click at [704, 184] on button "Email" at bounding box center [703, 184] width 50 height 30
